Goal: Submit feedback/report problem

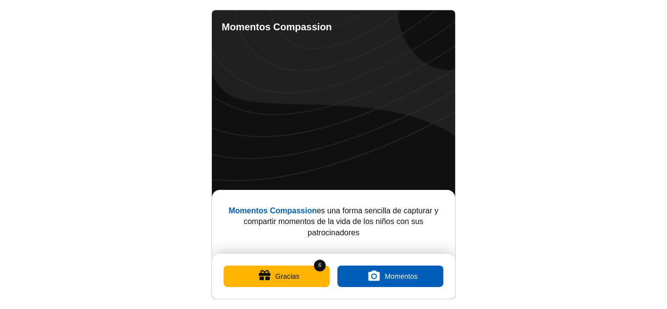
click at [277, 280] on button "Gracias" at bounding box center [277, 276] width 106 height 21
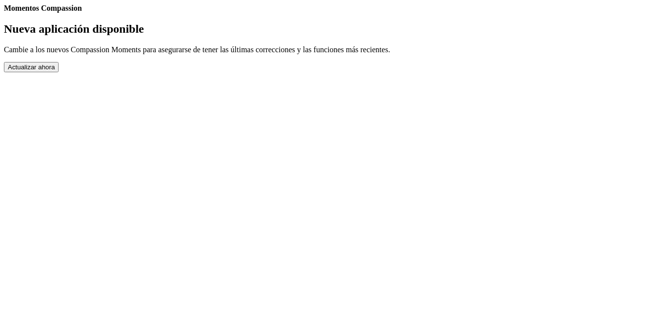
click at [59, 72] on button "Actualizar ahora" at bounding box center [31, 67] width 55 height 10
